Goal: Information Seeking & Learning: Learn about a topic

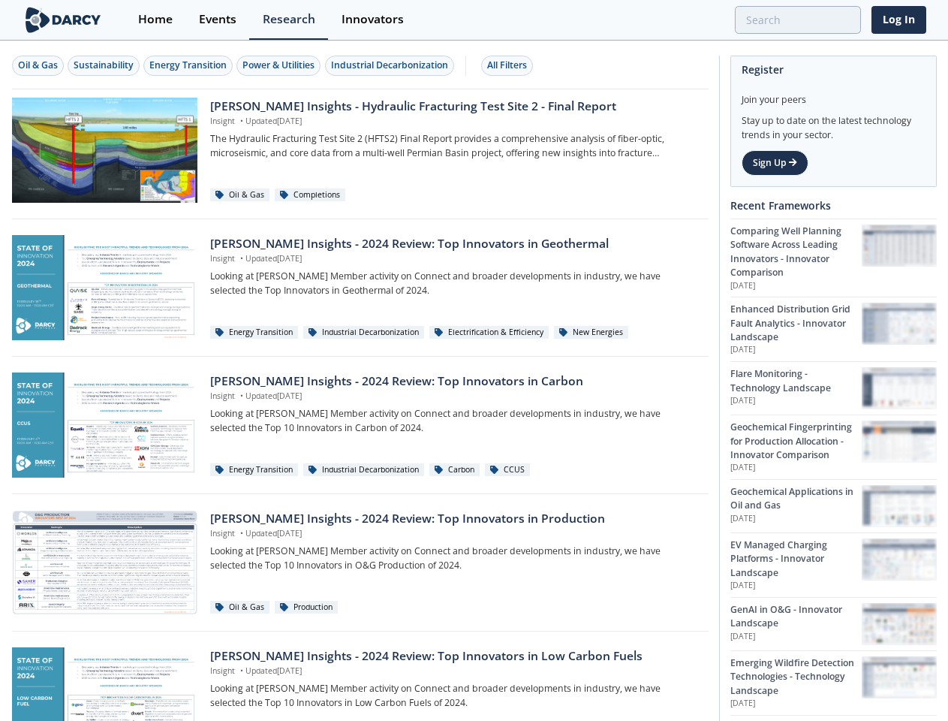
click at [38, 65] on div "Oil & Gas" at bounding box center [38, 66] width 40 height 14
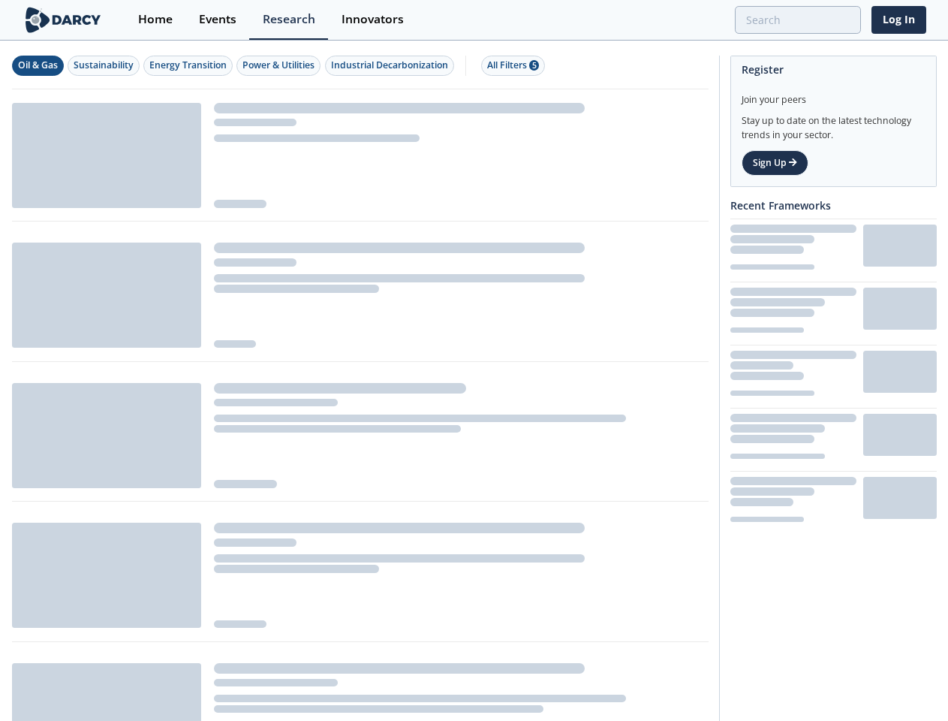
click at [104, 65] on div "Sustainability" at bounding box center [104, 66] width 60 height 14
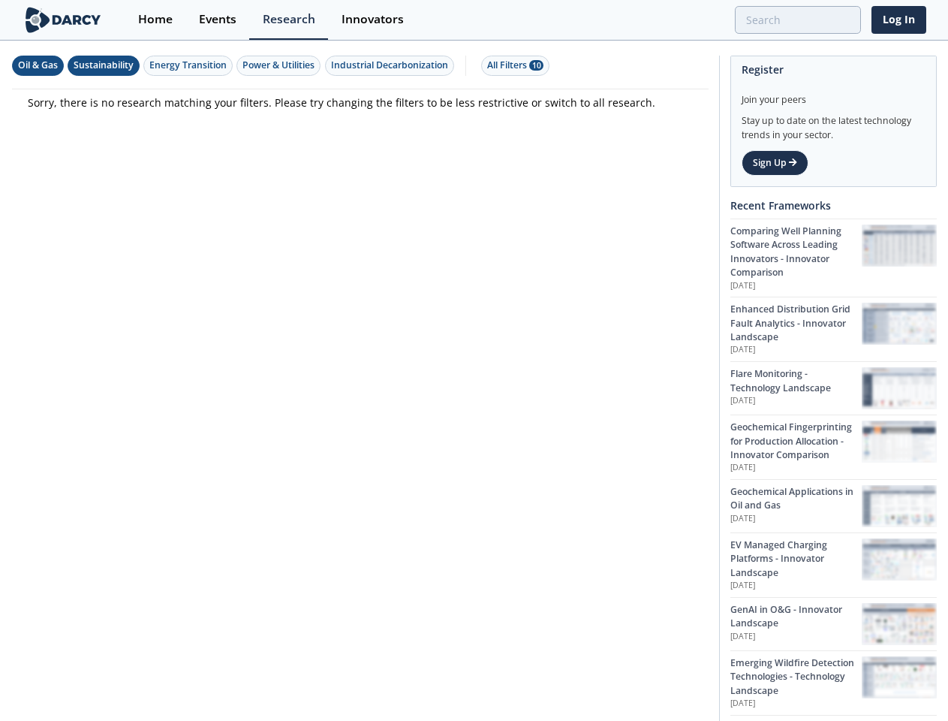
click at [189, 65] on div "Energy Transition" at bounding box center [187, 66] width 77 height 14
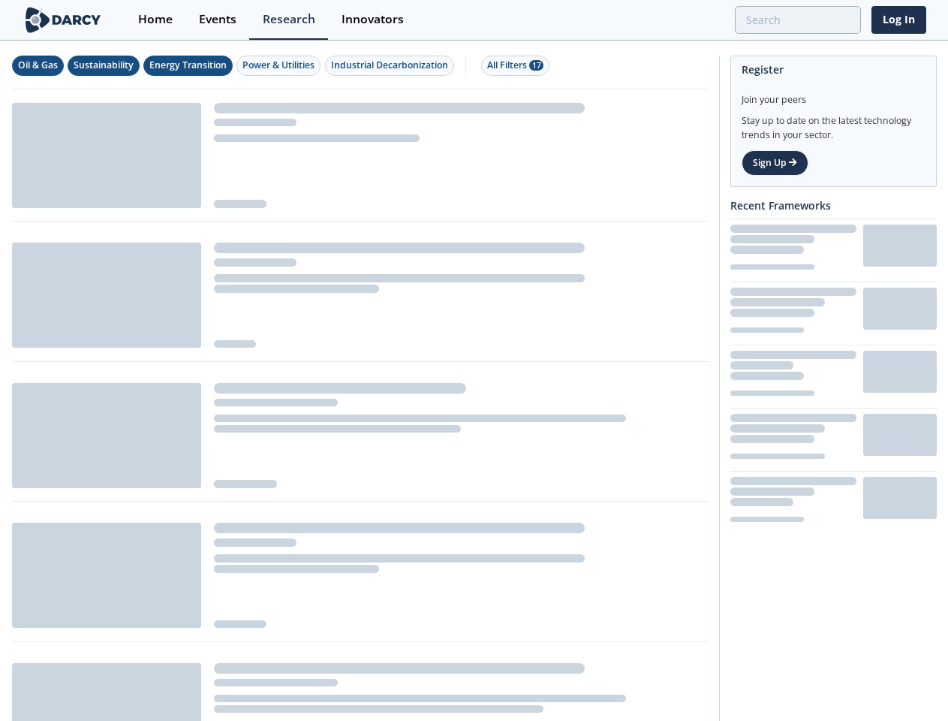
click at [281, 65] on div "Power & Utilities" at bounding box center [279, 66] width 72 height 14
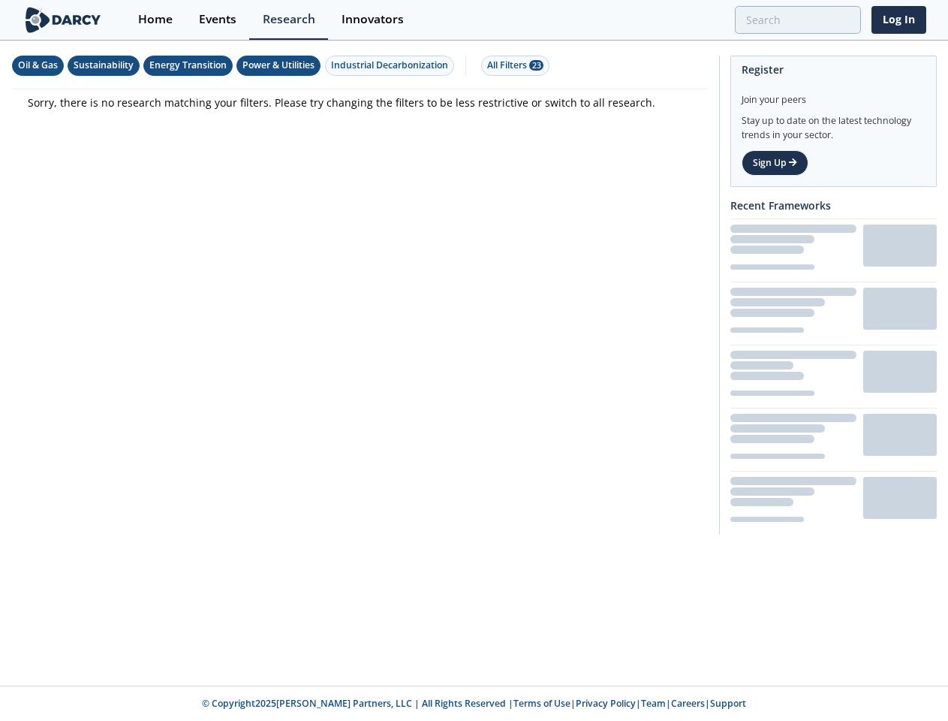
click at [392, 65] on div "Industrial Decarbonization" at bounding box center [389, 66] width 117 height 14
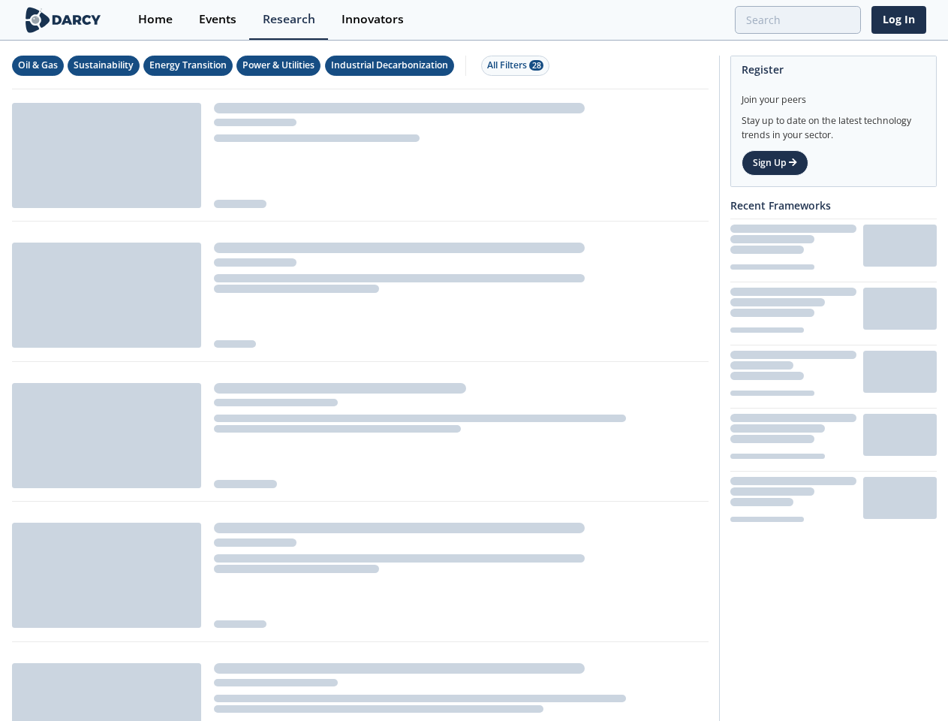
click at [511, 65] on div "All Filters 28" at bounding box center [515, 66] width 56 height 14
